Goal: Register for event/course

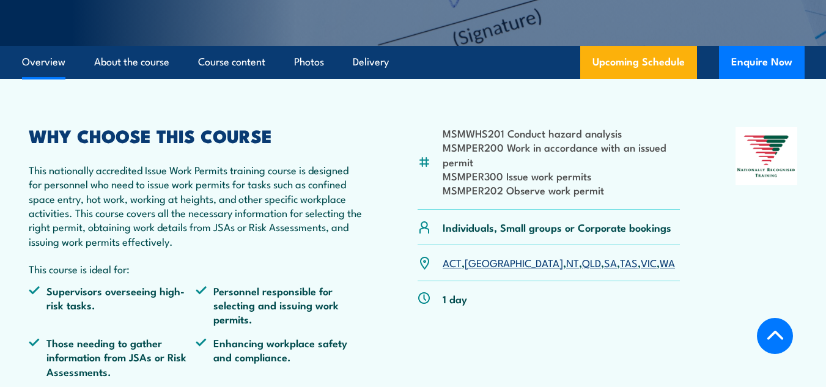
scroll to position [279, 0]
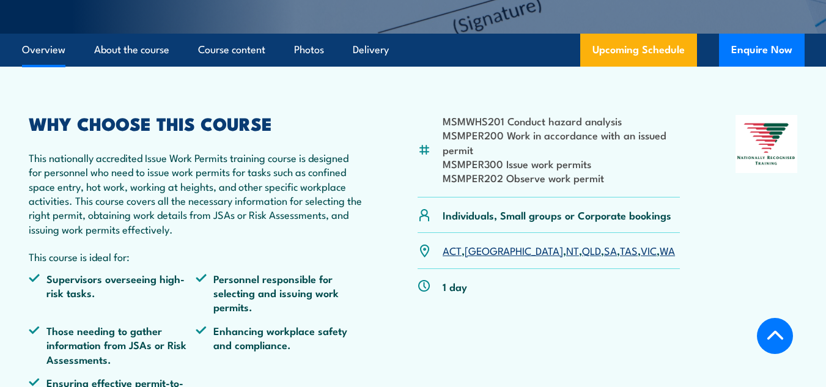
click at [608, 130] on li "MSMPER200 Work in accordance with an issued permit" at bounding box center [561, 142] width 237 height 29
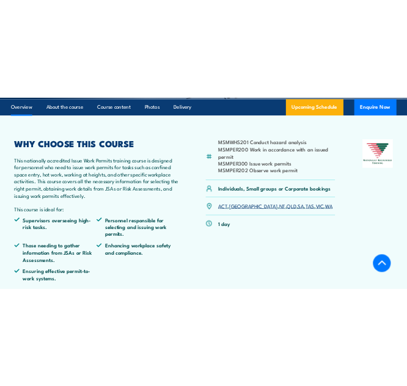
scroll to position [301, 0]
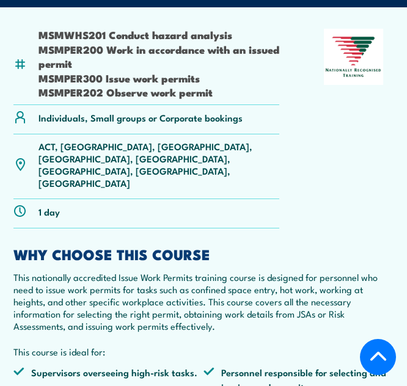
click at [94, 51] on li "MSMPER200 Work in accordance with an issued permit" at bounding box center [159, 56] width 241 height 29
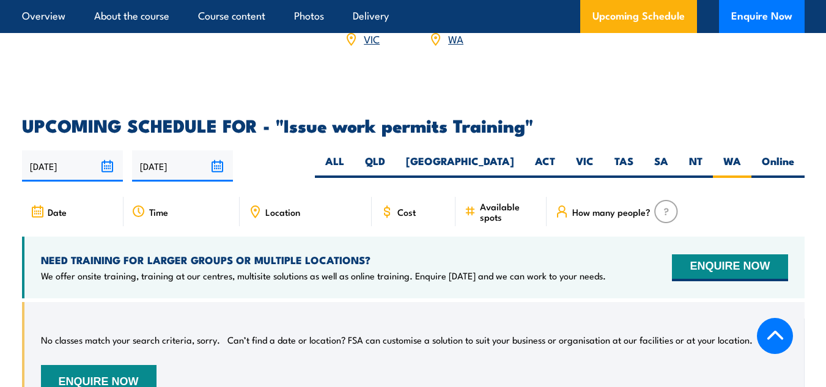
scroll to position [1876, 0]
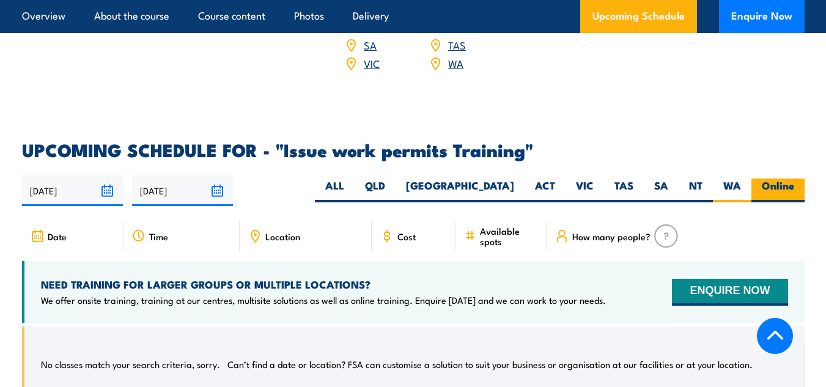
click at [776, 178] on label "Online" at bounding box center [777, 190] width 53 height 24
click at [794, 178] on input "Online" at bounding box center [798, 182] width 8 height 8
radio input "true"
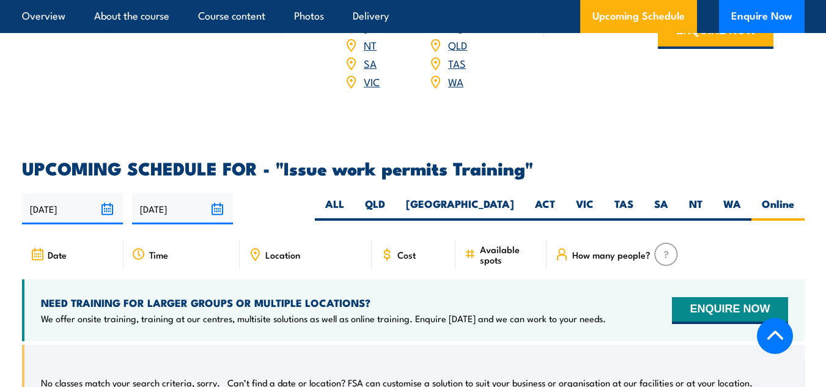
scroll to position [1809, 0]
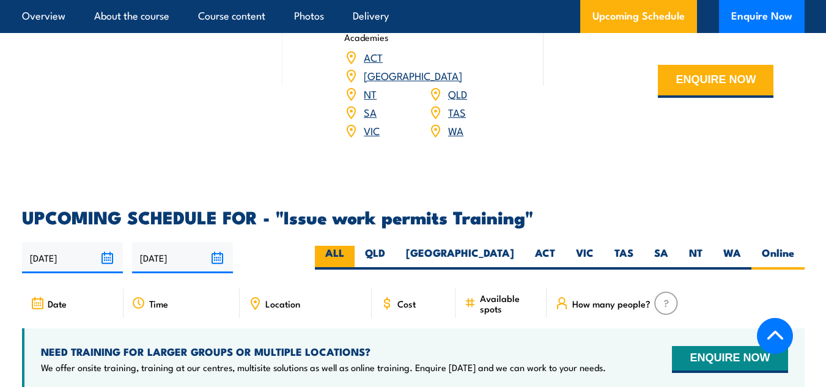
click at [355, 246] on label "ALL" at bounding box center [335, 258] width 40 height 24
click at [352, 246] on input "ALL" at bounding box center [348, 250] width 8 height 8
radio input "true"
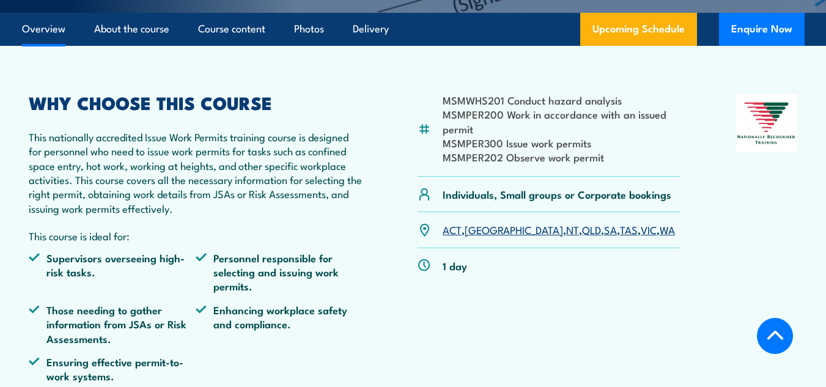
scroll to position [328, 0]
